Goal: Communication & Community: Answer question/provide support

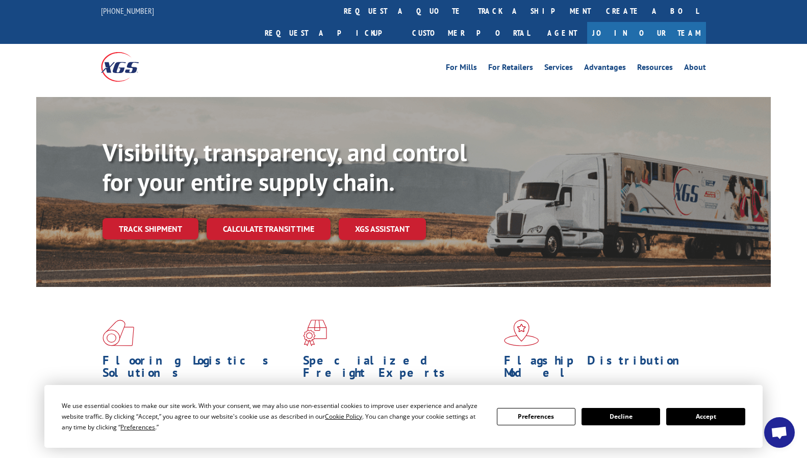
click at [696, 416] on button "Accept" at bounding box center [705, 416] width 79 height 17
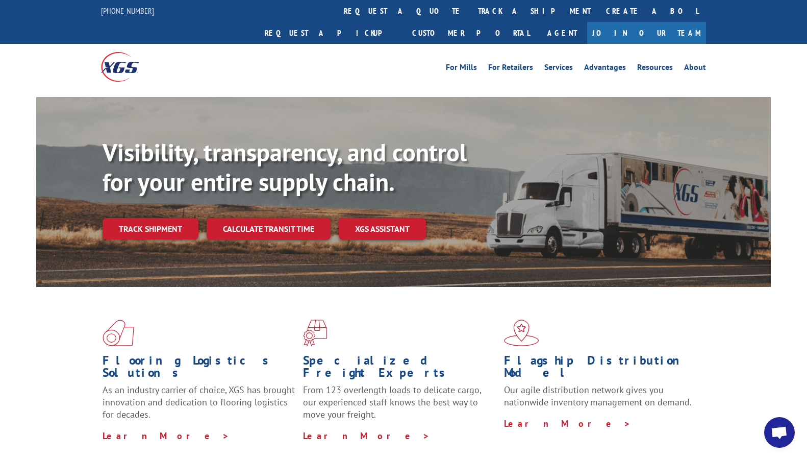
click at [775, 437] on span "Open chat" at bounding box center [779, 433] width 17 height 14
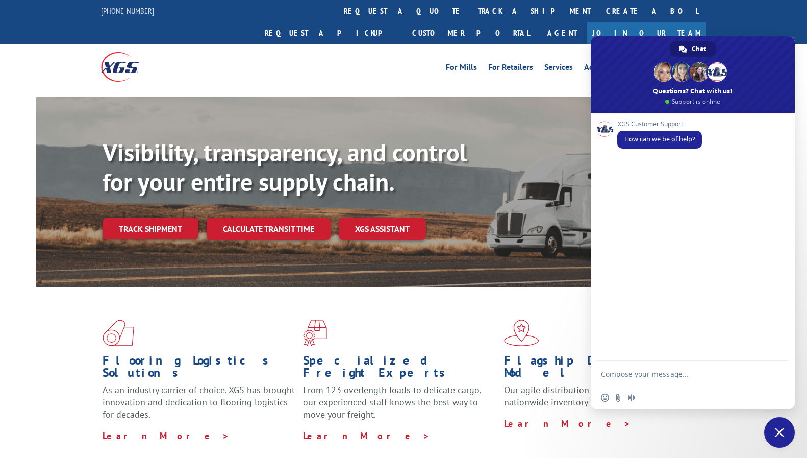
click at [733, 370] on textarea "Compose your message..." at bounding box center [682, 374] width 163 height 26
type textarea "hi"
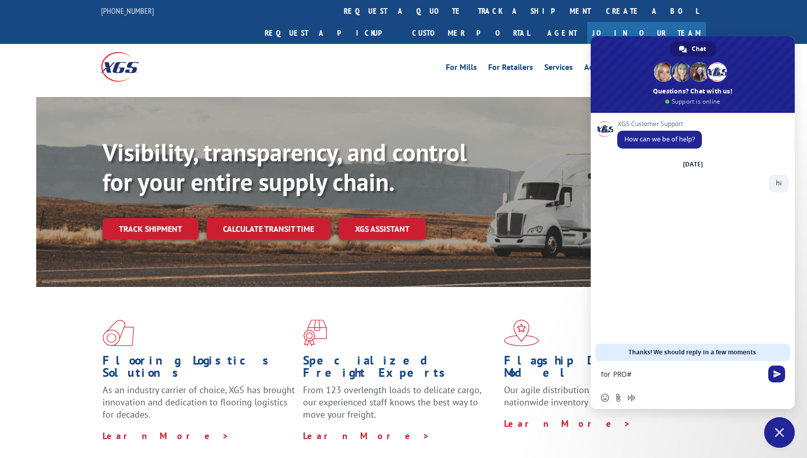
click at [676, 372] on textarea "for PRO#" at bounding box center [682, 374] width 163 height 26
paste textarea "16900853"
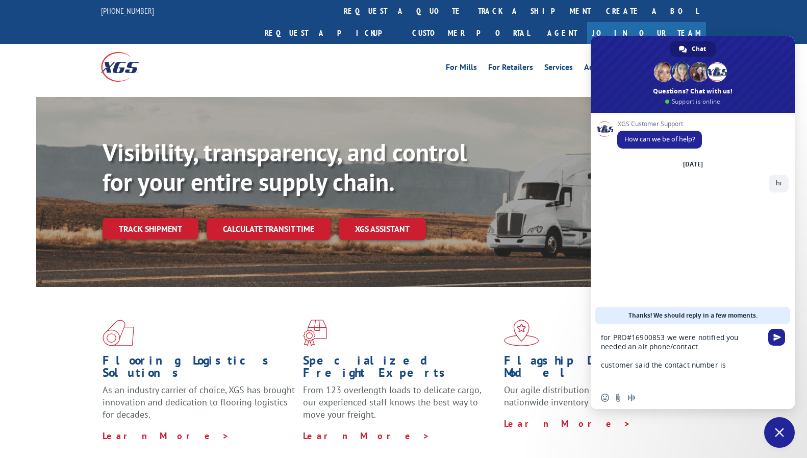
click at [737, 363] on textarea "for PRO#16900853 we were notified you needed an alt phone/contact customer said…" at bounding box center [682, 355] width 163 height 62
paste textarea "[PHONE_NUMBER] EXTENSION 65514"
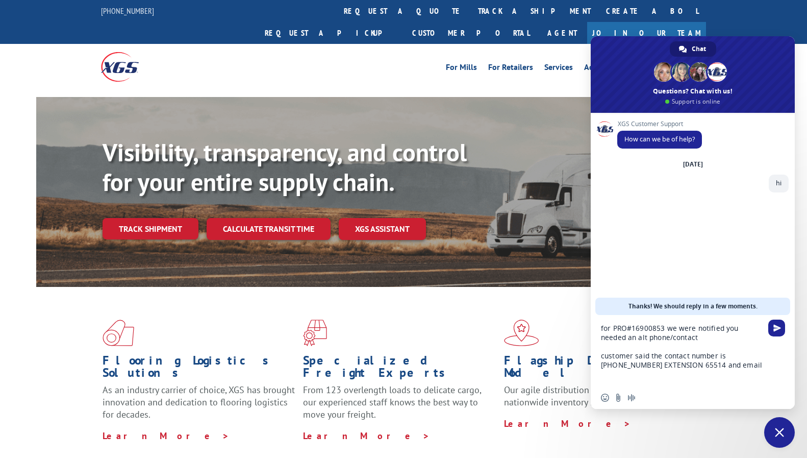
click at [741, 367] on textarea "for PRO#16900853 we were notified you needed an alt phone/contact customer said…" at bounding box center [682, 350] width 163 height 71
paste textarea "[EMAIL_ADDRESS][DOMAIN_NAME]"
type textarea "for PRO#16900853 we were notified you needed an alt phone/contact customer said…"
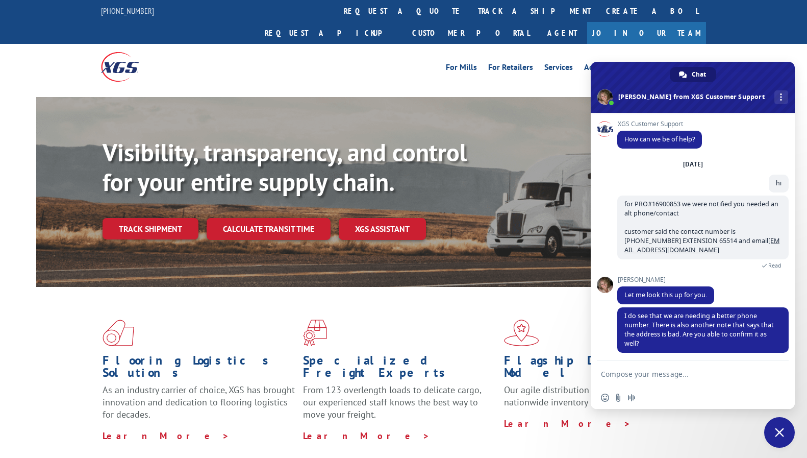
click at [665, 376] on textarea "Compose your message..." at bounding box center [682, 374] width 163 height 26
type textarea "the address is working on maps, and it shows the warehouse from the BOL"
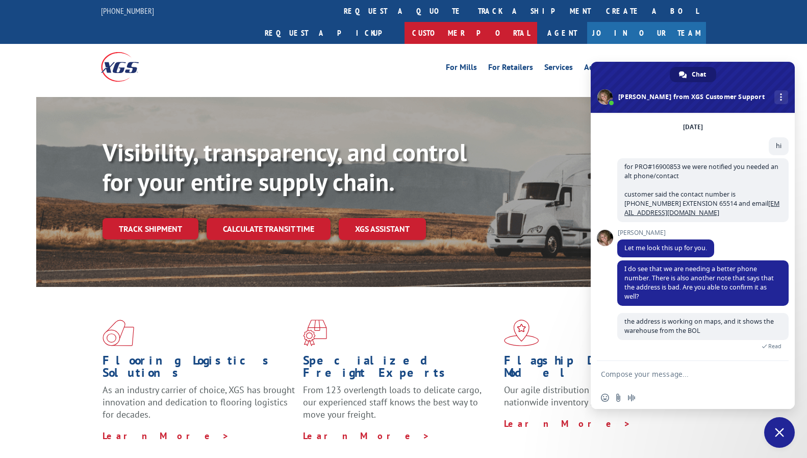
scroll to position [37, 0]
click at [623, 395] on div "Insert an emoji Send a file Audio message" at bounding box center [621, 397] width 40 height 8
click at [622, 399] on input "Send a file" at bounding box center [618, 397] width 8 height 8
type input "C:\fakepath\SS.PNG"
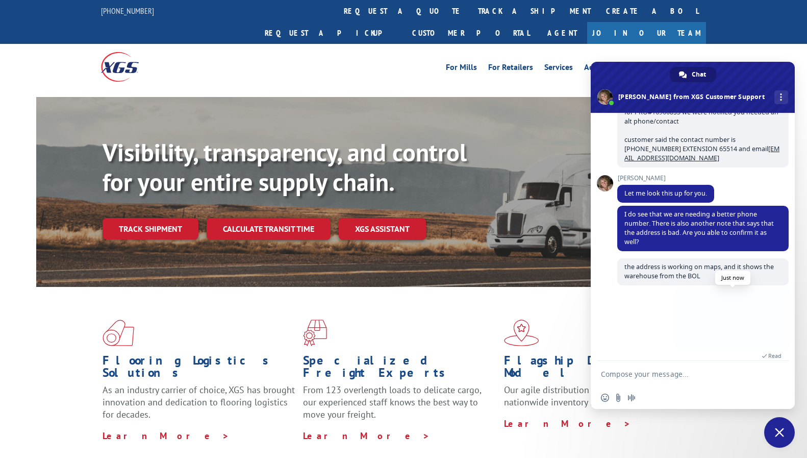
scroll to position [102, 0]
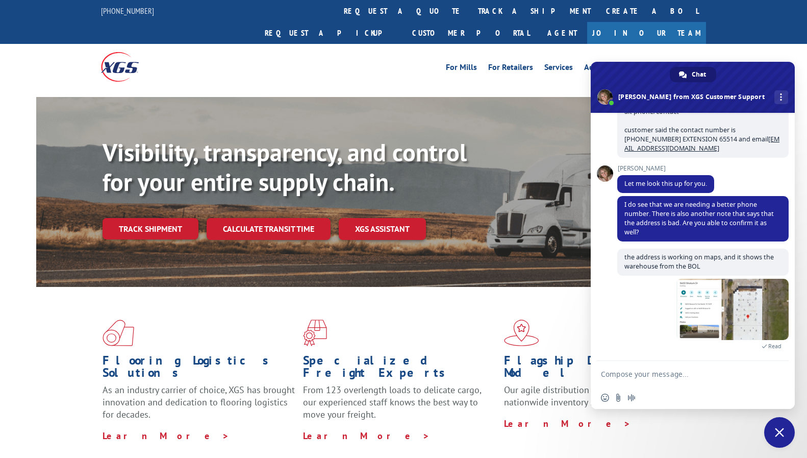
click at [710, 367] on textarea "Compose your message..." at bounding box center [682, 374] width 163 height 26
click at [681, 368] on textarea "Compose your message..." at bounding box center [682, 374] width 163 height 26
click at [705, 368] on textarea "Compose your message..." at bounding box center [682, 374] width 163 height 26
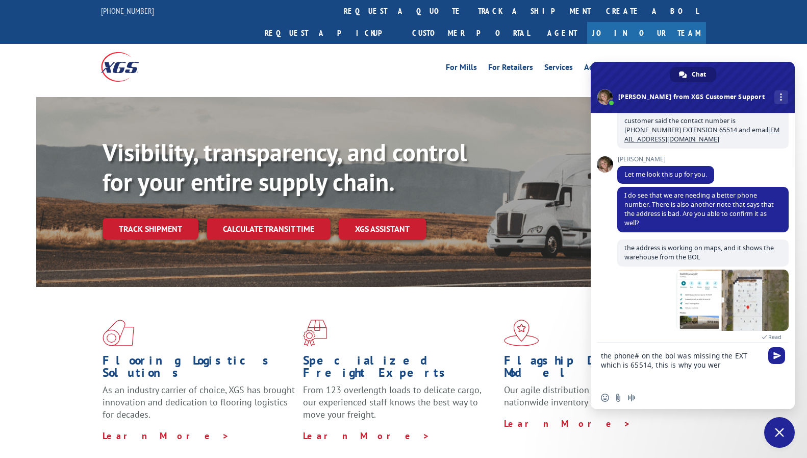
scroll to position [117, 0]
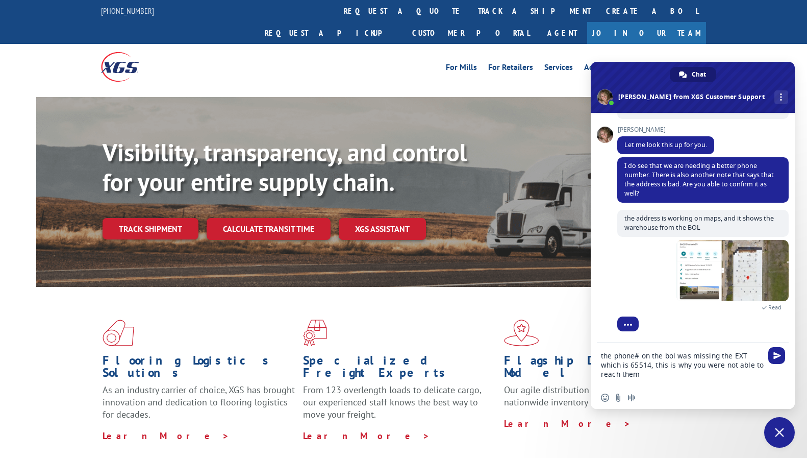
type textarea "the phone# on the bol was missing the EXT which is 65514, this is why you were …"
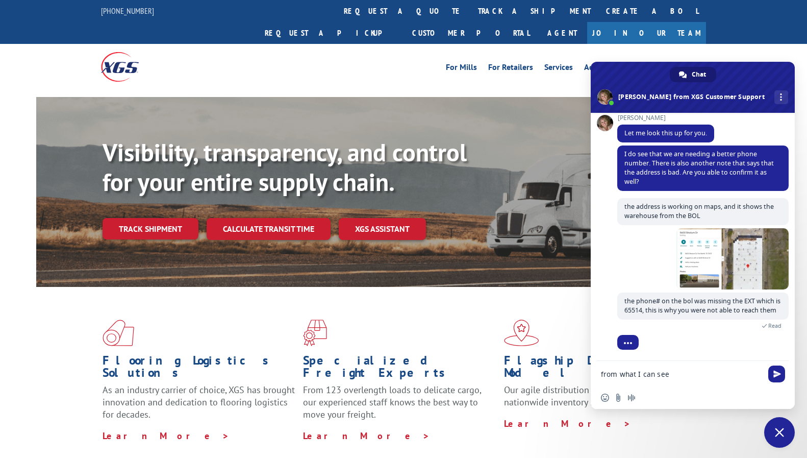
type textarea "from what I can see"
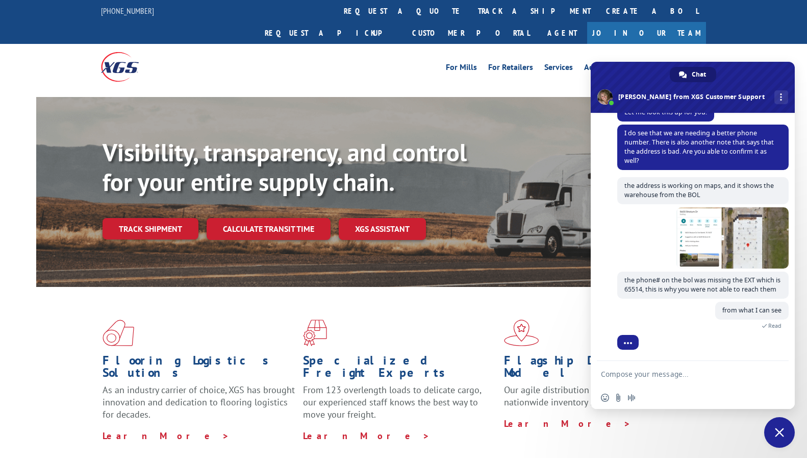
scroll to position [182, 0]
click at [702, 371] on textarea "Compose your message..." at bounding box center [682, 374] width 163 height 26
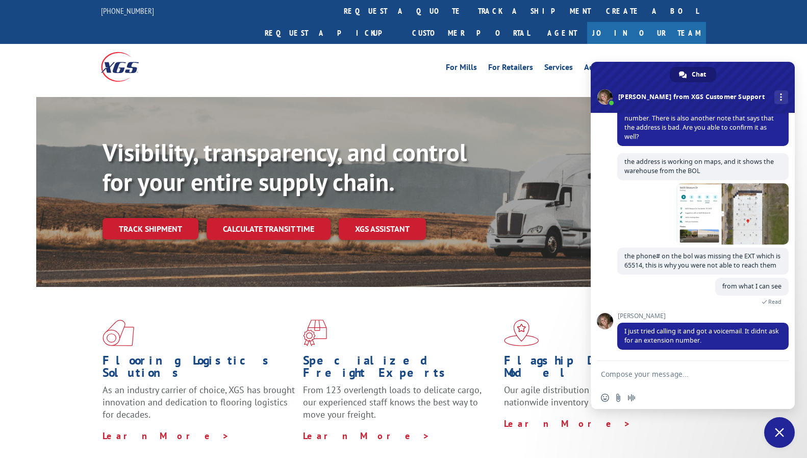
scroll to position [227, 0]
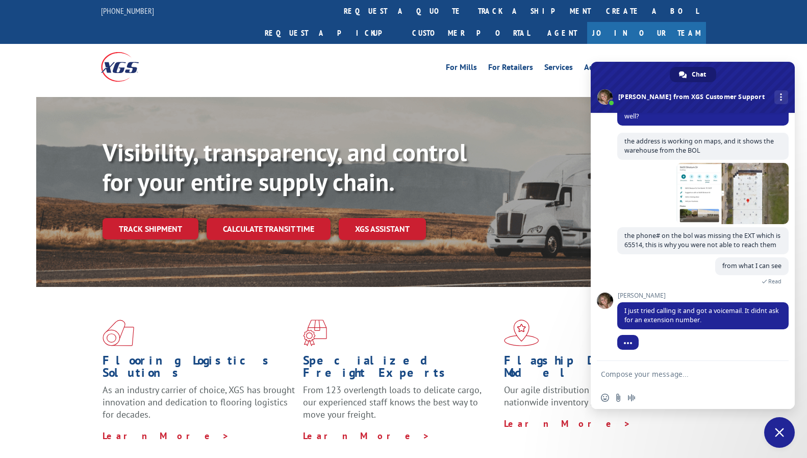
click at [724, 380] on textarea "Compose your message..." at bounding box center [682, 374] width 163 height 26
type textarea "let me check with them"
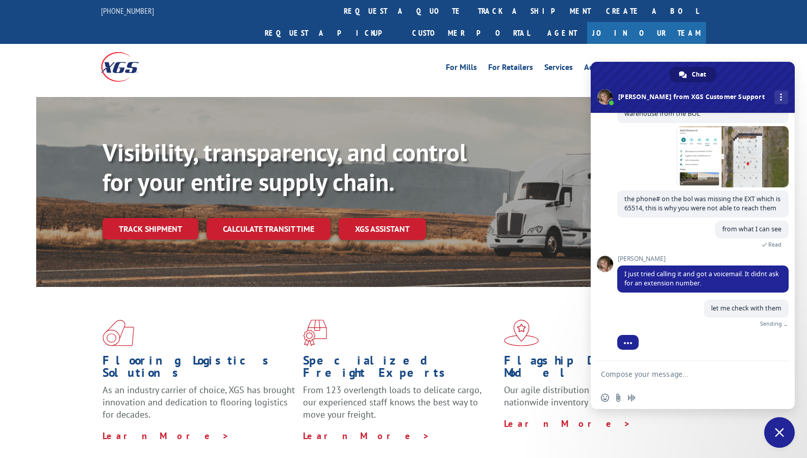
scroll to position [252, 0]
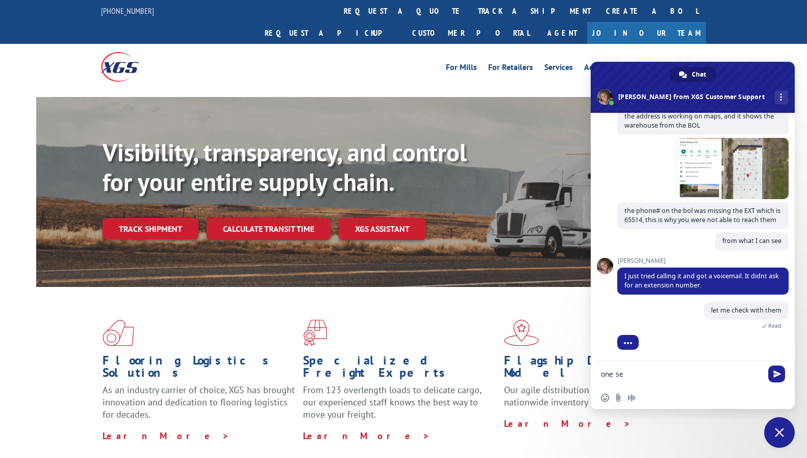
type textarea "one sec"
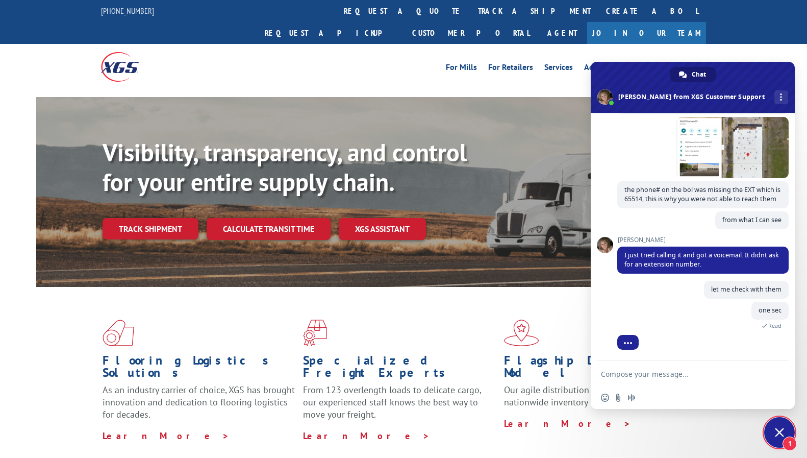
scroll to position [296, 0]
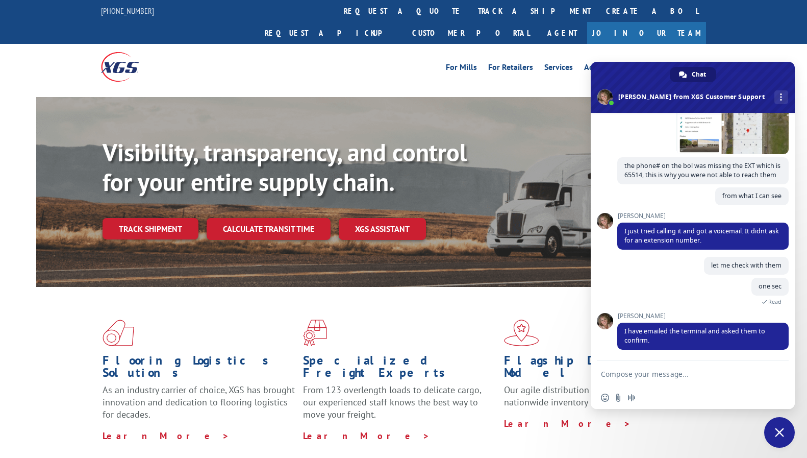
click at [678, 367] on textarea "Compose your message..." at bounding box center [682, 374] width 163 height 26
click at [712, 377] on textarea "Please advise them to try" at bounding box center [682, 374] width 163 height 26
paste textarea "[PHONE_NUMBER]"
type textarea "Please advise them to try [PHONE_NUMBER]"
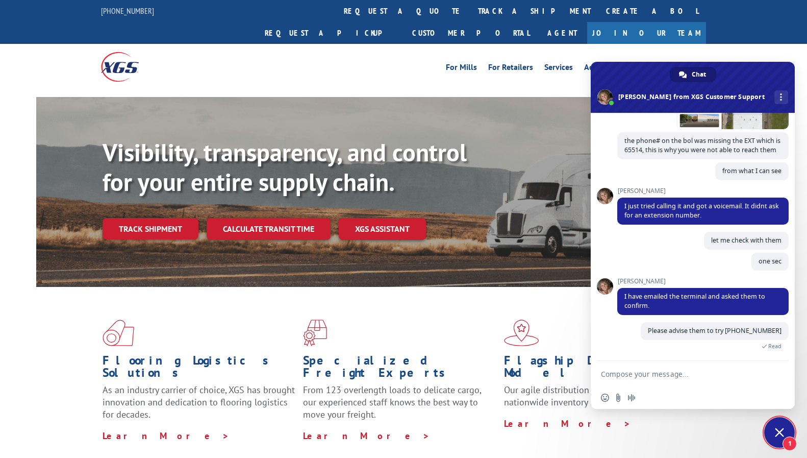
scroll to position [366, 0]
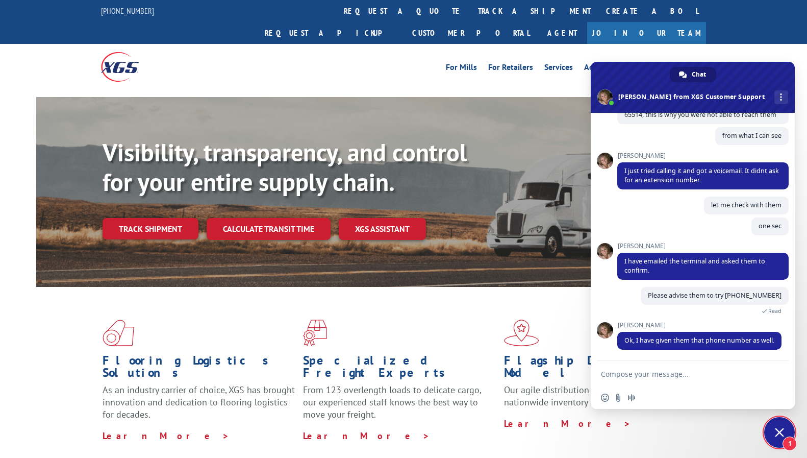
click at [682, 379] on textarea "Compose your message..." at bounding box center [682, 374] width 163 height 26
type textarea "thank you!"
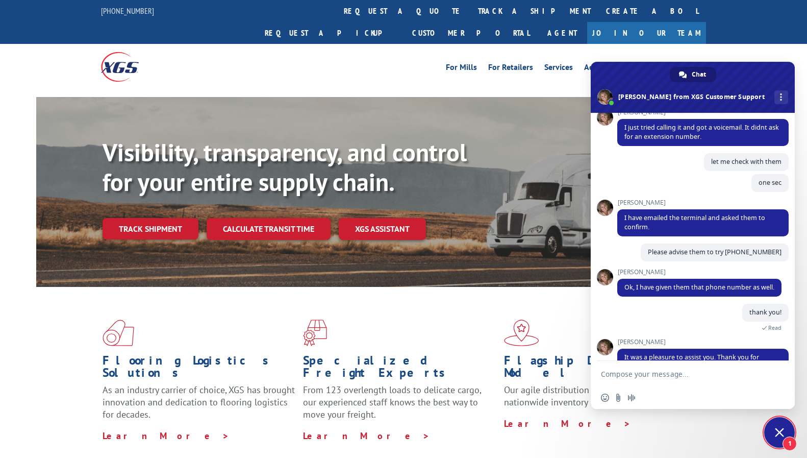
scroll to position [493, 0]
